Goal: Task Accomplishment & Management: Manage account settings

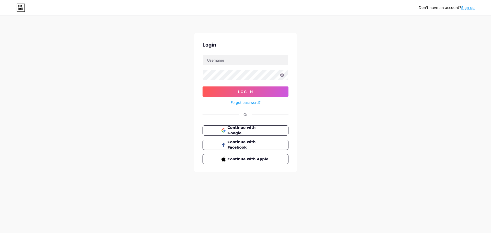
click at [318, 69] on div "Don't have an account? Sign up Login Log In Forgot password? Or Continue with G…" at bounding box center [245, 94] width 491 height 189
click at [257, 61] on input "text" at bounding box center [245, 60] width 85 height 10
click at [228, 130] on span "Continue with Google" at bounding box center [248, 130] width 43 height 11
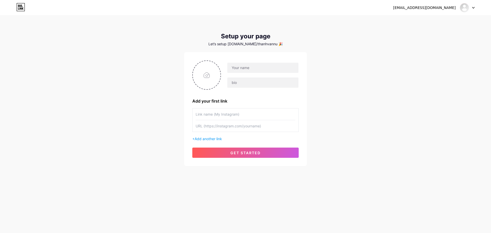
click at [475, 7] on div "[EMAIL_ADDRESS][DOMAIN_NAME] Dashboard Logout" at bounding box center [245, 7] width 491 height 9
click at [474, 7] on icon at bounding box center [474, 8] width 3 height 2
click at [431, 33] on li "Logout" at bounding box center [442, 35] width 63 height 14
click at [424, 32] on li "Logout" at bounding box center [442, 35] width 63 height 14
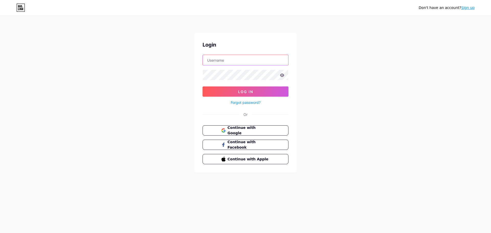
click at [244, 61] on input "text" at bounding box center [245, 60] width 85 height 10
click at [397, 120] on div "Don't have an account? Sign up Login Log In Forgot password? Or Continue with G…" at bounding box center [245, 94] width 491 height 189
click at [242, 63] on input "text" at bounding box center [245, 60] width 85 height 10
type input "[EMAIL_ADDRESS][PERSON_NAME][DOMAIN_NAME]"
click at [203, 87] on button "Log In" at bounding box center [246, 92] width 86 height 10
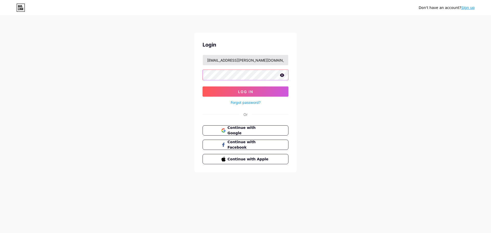
click at [203, 87] on button "Log In" at bounding box center [246, 92] width 86 height 10
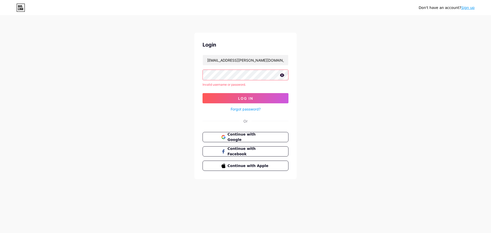
click at [253, 112] on link "Forgot password?" at bounding box center [246, 108] width 30 height 5
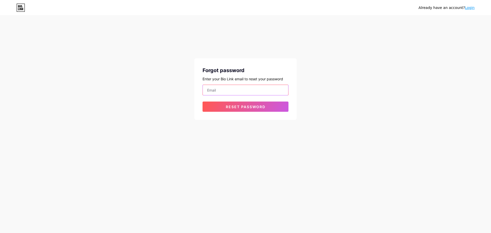
click at [229, 90] on input "email" at bounding box center [245, 90] width 85 height 10
type input "[EMAIL_ADDRESS][PERSON_NAME][DOMAIN_NAME]"
click at [232, 113] on div "Forgot password Enter your Bio Link email to reset your password [EMAIL_ADDRESS…" at bounding box center [246, 89] width 102 height 62
click at [232, 110] on button "Reset password" at bounding box center [246, 107] width 86 height 10
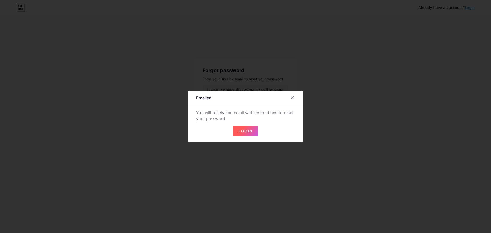
click at [249, 131] on span "Login" at bounding box center [246, 131] width 14 height 4
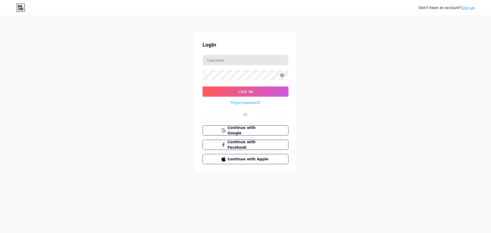
click at [242, 65] on input "text" at bounding box center [245, 60] width 85 height 10
type input "[EMAIL_ADDRESS][PERSON_NAME][DOMAIN_NAME]"
drag, startPoint x: 260, startPoint y: 63, endPoint x: 256, endPoint y: 65, distance: 4.3
click at [260, 63] on input "[EMAIL_ADDRESS][PERSON_NAME][DOMAIN_NAME]" at bounding box center [245, 60] width 85 height 10
click at [235, 88] on button "Log In" at bounding box center [246, 92] width 86 height 10
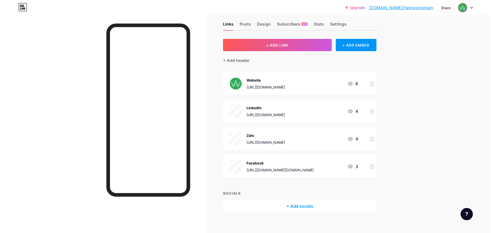
scroll to position [13, 0]
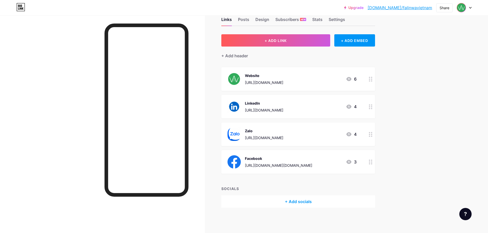
click at [301, 200] on div "+ Add socials" at bounding box center [298, 202] width 154 height 12
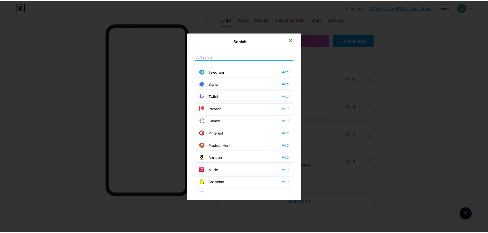
scroll to position [205, 0]
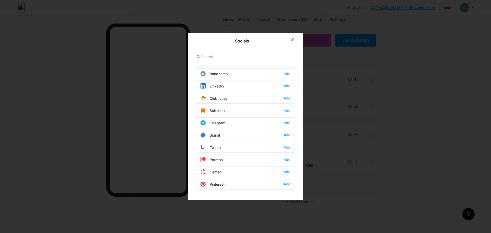
click at [286, 126] on div "Telegram Add" at bounding box center [245, 122] width 99 height 11
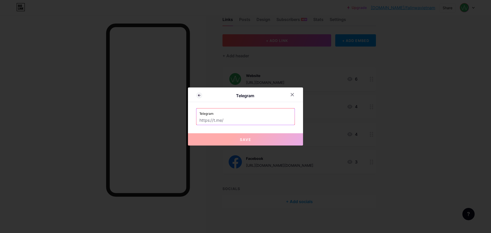
click at [247, 116] on label "Telegram" at bounding box center [246, 113] width 92 height 8
drag, startPoint x: 225, startPoint y: 115, endPoint x: 232, endPoint y: 204, distance: 89.1
click at [225, 115] on label "Telegram" at bounding box center [246, 113] width 92 height 8
click at [242, 115] on label "Telegram" at bounding box center [246, 113] width 92 height 8
click at [233, 117] on input "text" at bounding box center [246, 120] width 92 height 9
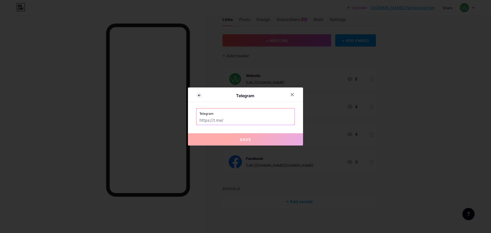
paste input "falinwa_vn_kh"
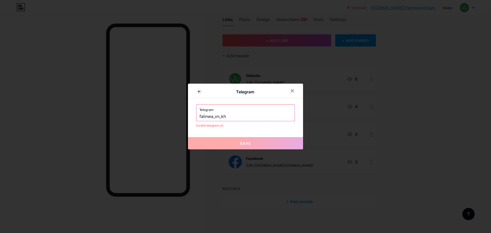
click at [197, 116] on div "Telegram falinwa_vn_kh" at bounding box center [246, 113] width 98 height 16
click at [200, 117] on input "falinwa_vn_kh" at bounding box center [246, 116] width 92 height 9
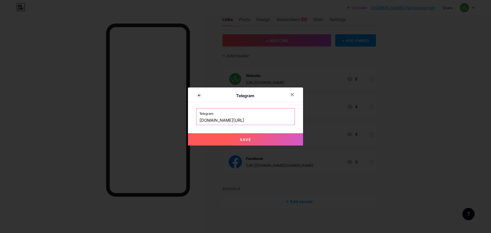
click at [224, 135] on button "Save" at bounding box center [245, 139] width 115 height 12
type input "https://t.me/falinwa_vn_kh"
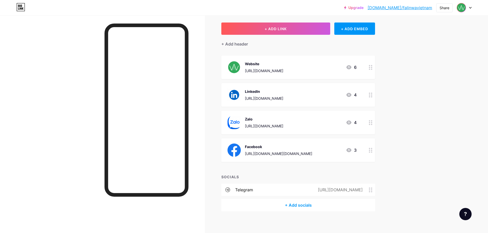
scroll to position [29, 0]
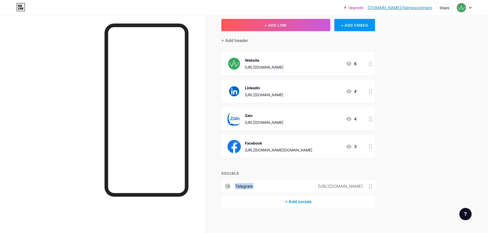
drag, startPoint x: 279, startPoint y: 186, endPoint x: 277, endPoint y: 164, distance: 21.9
click at [277, 164] on div "+ ADD LINK + ADD EMBED + Add header Website https://www.falinwa.com/vi_VN/vietn…" at bounding box center [298, 113] width 154 height 189
drag, startPoint x: 367, startPoint y: 187, endPoint x: 365, endPoint y: 168, distance: 18.3
click at [365, 168] on div "+ ADD LINK + ADD EMBED + Add header Website https://www.falinwa.com/vi_VN/vietn…" at bounding box center [298, 113] width 154 height 189
click at [393, 166] on div "Links Posts Design Subscribers NEW Stats Settings + ADD LINK + ADD EMBED + Add …" at bounding box center [198, 110] width 396 height 247
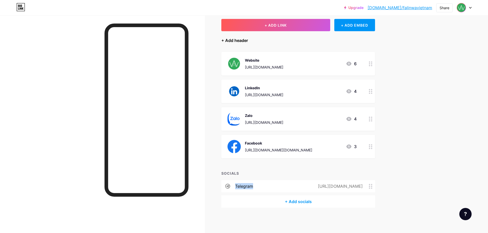
click at [234, 42] on div "+ Add header" at bounding box center [234, 40] width 27 height 6
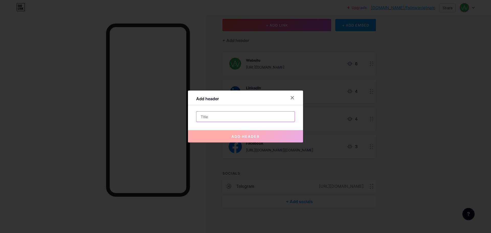
click at [223, 117] on input "text" at bounding box center [246, 117] width 98 height 10
click at [389, 110] on div at bounding box center [245, 116] width 491 height 233
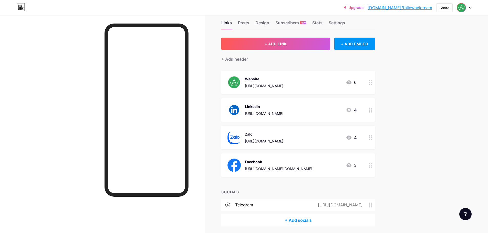
scroll to position [0, 0]
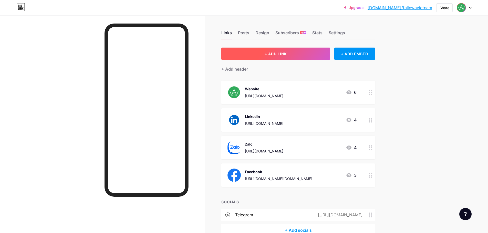
click at [301, 53] on button "+ ADD LINK" at bounding box center [275, 54] width 109 height 12
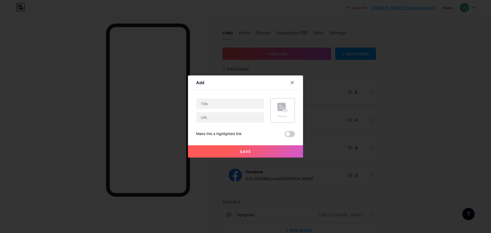
click at [283, 108] on rect at bounding box center [282, 107] width 8 height 8
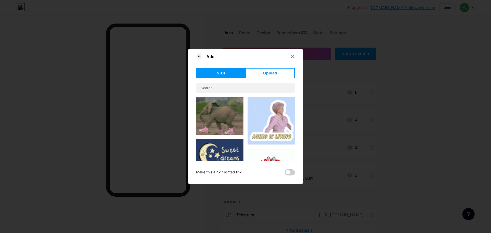
click at [264, 76] on span "Upload" at bounding box center [270, 73] width 14 height 5
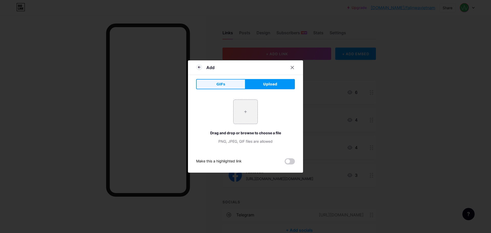
click at [221, 80] on button "GIFs" at bounding box center [220, 84] width 49 height 10
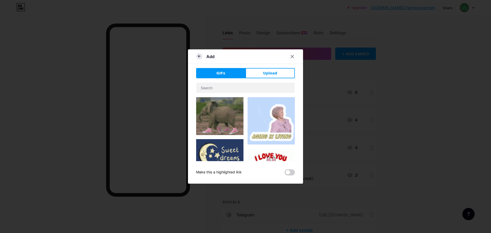
click at [200, 58] on icon at bounding box center [199, 56] width 6 height 6
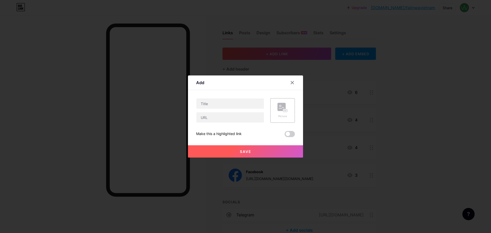
click at [297, 87] on div at bounding box center [295, 82] width 15 height 9
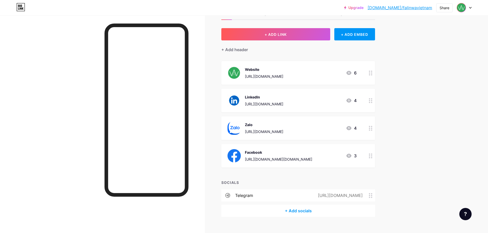
scroll to position [29, 0]
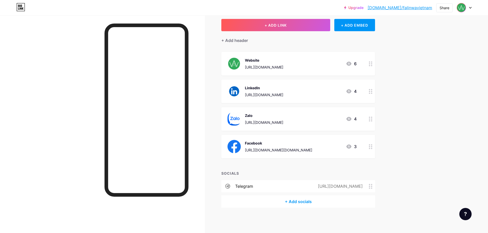
click at [372, 186] on circle at bounding box center [371, 186] width 1 height 1
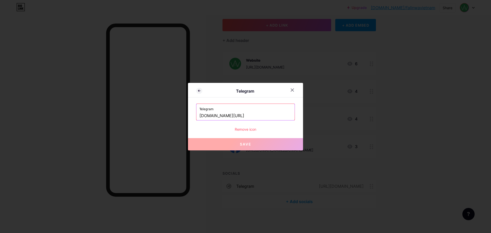
click at [240, 129] on div "Remove icon" at bounding box center [245, 129] width 99 height 5
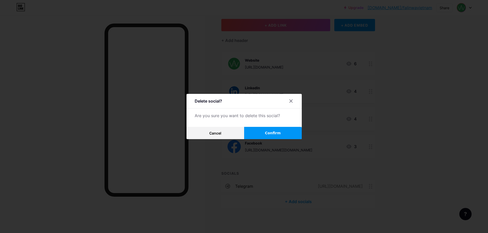
click at [271, 132] on span "Confirm" at bounding box center [273, 133] width 16 height 5
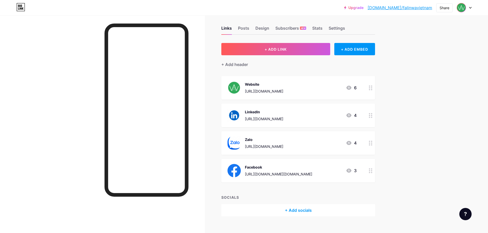
scroll to position [0, 0]
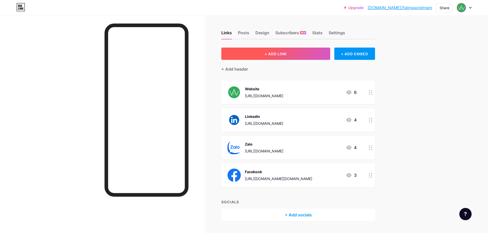
click at [307, 53] on button "+ ADD LINK" at bounding box center [275, 54] width 109 height 12
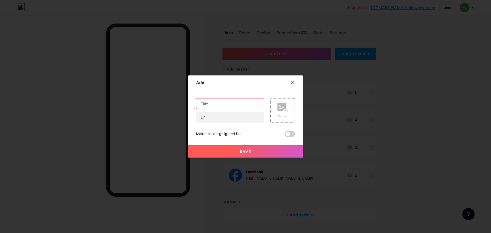
click at [218, 105] on input "text" at bounding box center [231, 104] width 68 height 10
type input "Telegram"
click at [208, 116] on input "text" at bounding box center [231, 117] width 68 height 10
paste input "falinwa_vn_kh"
type input "falinwa_vn_kh"
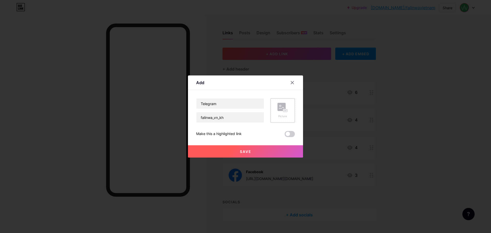
click at [278, 111] on icon at bounding box center [283, 107] width 10 height 9
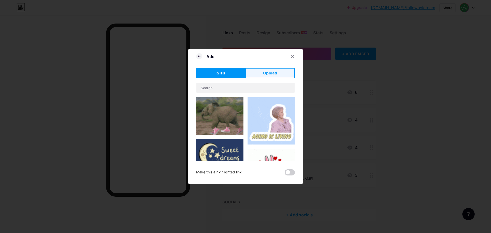
click at [270, 73] on span "Upload" at bounding box center [270, 73] width 14 height 5
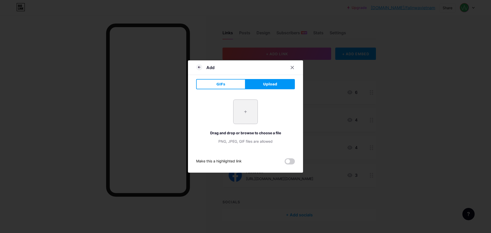
click at [249, 109] on input "file" at bounding box center [246, 112] width 24 height 24
type input "C:\fakepath\Telegram_2019_Logo.svg.webp"
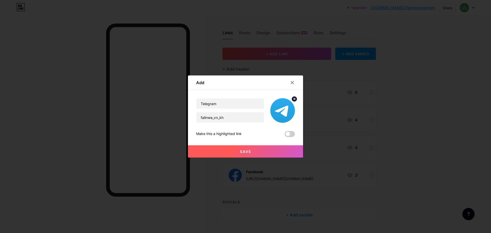
click at [257, 150] on button "Save" at bounding box center [245, 151] width 115 height 12
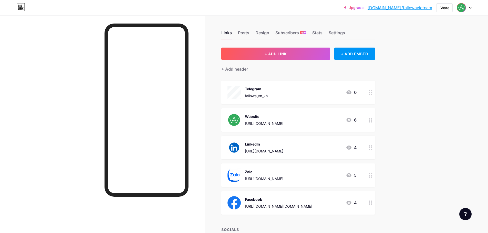
click at [370, 92] on icon at bounding box center [371, 92] width 4 height 5
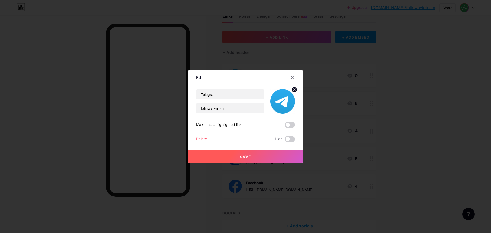
scroll to position [41, 0]
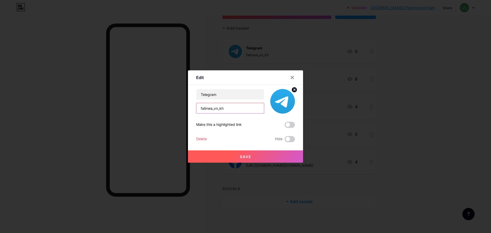
click at [233, 105] on input "falinwa_vn_kh" at bounding box center [231, 108] width 68 height 10
paste input "https://t.me/"
type input "https://t.me/falinwa_vn_kh"
click at [233, 156] on button "Save" at bounding box center [245, 157] width 115 height 12
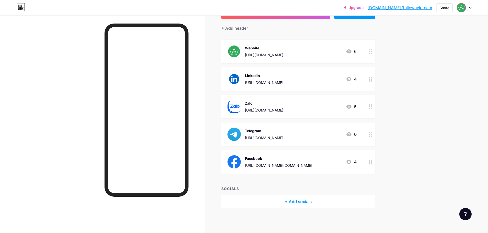
click at [375, 53] on div at bounding box center [370, 52] width 9 height 24
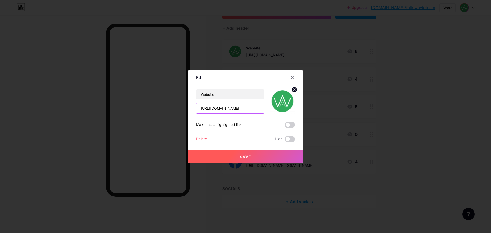
scroll to position [0, 9]
drag, startPoint x: 242, startPoint y: 108, endPoint x: 295, endPoint y: 107, distance: 53.0
click at [294, 108] on div "Edit Content YouTube Play YouTube video without leaving your page. ADD Vimeo Pl…" at bounding box center [245, 116] width 115 height 92
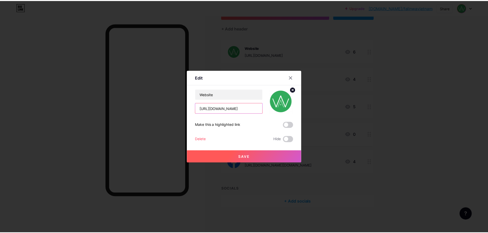
scroll to position [0, 0]
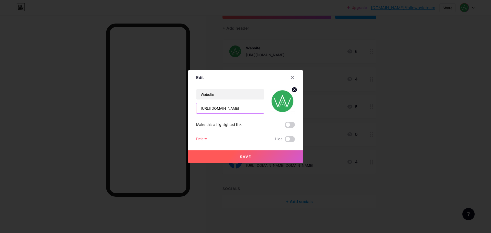
type input "https://www.falinwa.com/"
click at [244, 158] on span "Save" at bounding box center [246, 157] width 12 height 4
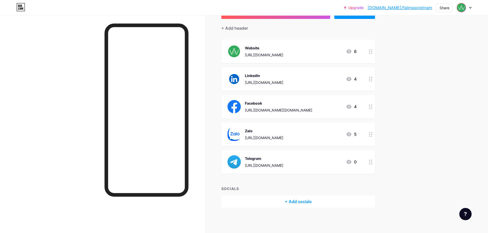
click at [447, 104] on div "Upgrade bio.link/falinw... bio.link/falinwavietnam Share Switch accounts Falinw…" at bounding box center [244, 96] width 488 height 274
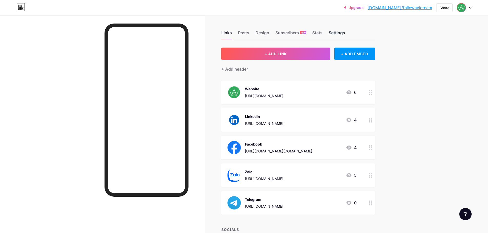
click at [334, 32] on div "Settings" at bounding box center [336, 34] width 16 height 9
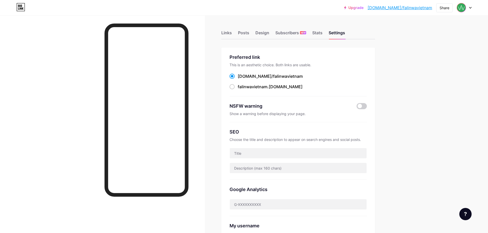
click at [247, 75] on div "bio.link/ falinwavietnam" at bounding box center [270, 76] width 65 height 6
click at [241, 79] on input "bio.link/ falinwavietnam" at bounding box center [239, 80] width 3 height 3
click at [247, 75] on div "bio.link/ falinwavietnam" at bounding box center [270, 76] width 65 height 6
click at [241, 79] on input "bio.link/ falinwavietnam" at bounding box center [239, 80] width 3 height 3
click at [247, 75] on div "bio.link/ falinwavietnam" at bounding box center [270, 76] width 65 height 6
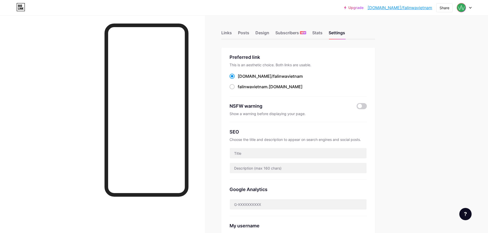
click at [241, 79] on input "bio.link/ falinwavietnam" at bounding box center [239, 80] width 3 height 3
copy div "bio.link/ falinwavietnam"
